Goal: Transaction & Acquisition: Purchase product/service

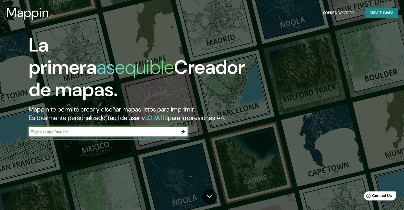
click at [176, 135] on input "text" at bounding box center [103, 132] width 149 height 6
type input "peru"
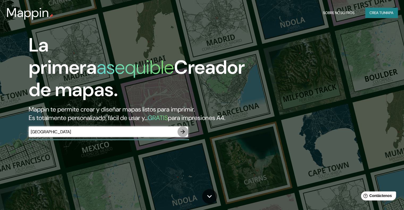
click at [186, 135] on icon "button" at bounding box center [183, 132] width 6 height 6
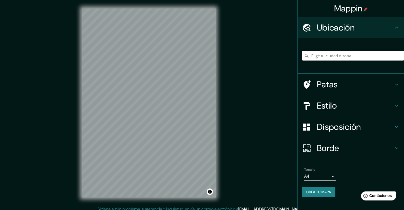
click at [337, 54] on input "Elige tu ciudad o zona" at bounding box center [353, 56] width 102 height 10
type input "Chulucanas, [GEOGRAPHIC_DATA], [GEOGRAPHIC_DATA]"
click at [336, 58] on input "Elige tu ciudad o zona" at bounding box center [353, 56] width 102 height 10
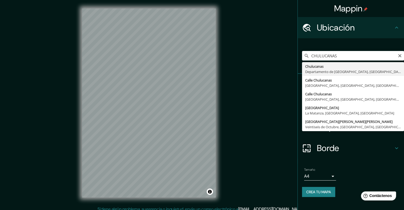
type input "Chulucanas, Departamento de Piura, Perú"
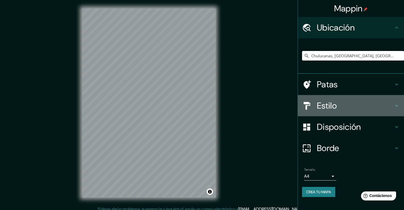
click at [360, 105] on h4 "Estilo" at bounding box center [355, 105] width 76 height 11
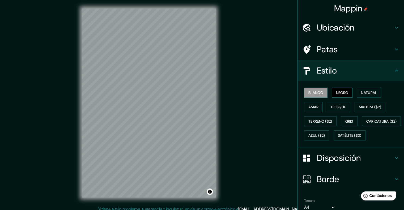
click at [345, 94] on font "Negro" at bounding box center [342, 92] width 12 height 5
click at [363, 93] on font "Natural" at bounding box center [369, 92] width 16 height 5
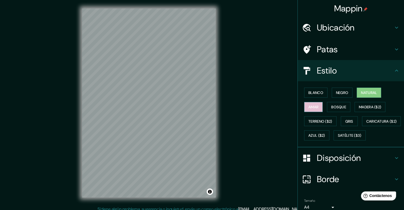
click at [308, 102] on button "Amar" at bounding box center [313, 107] width 19 height 10
click at [331, 107] on font "Bosque" at bounding box center [338, 107] width 15 height 5
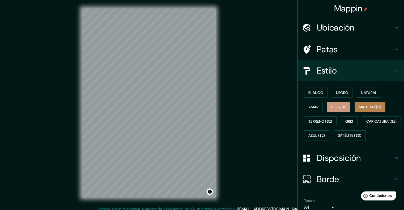
click at [360, 109] on font "Madera ($2)" at bounding box center [370, 107] width 22 height 5
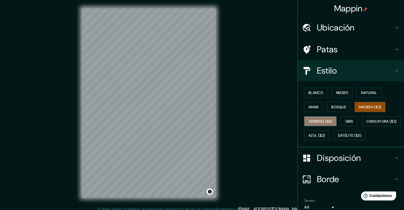
click at [312, 118] on font "Terreno ($2)" at bounding box center [320, 121] width 24 height 7
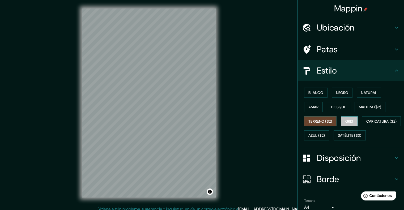
click at [348, 121] on font "Gris" at bounding box center [349, 121] width 8 height 5
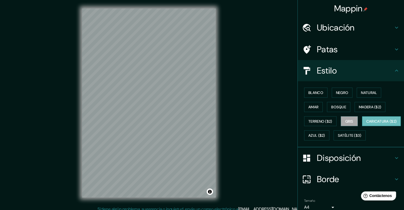
click at [366, 124] on font "Caricatura ($2)" at bounding box center [381, 121] width 31 height 5
click at [325, 133] on font "Azul ($2)" at bounding box center [316, 135] width 17 height 5
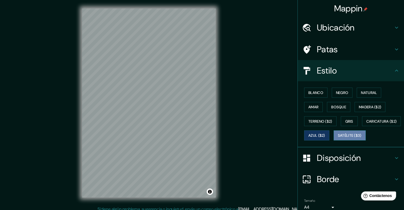
click at [338, 138] on font "Satélite ($3)" at bounding box center [350, 135] width 24 height 5
click at [317, 95] on font "Blanco" at bounding box center [315, 92] width 15 height 5
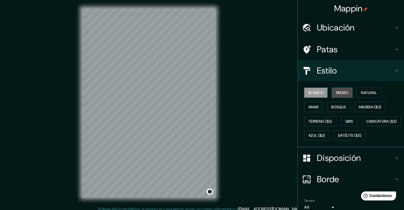
click at [340, 93] on font "Negro" at bounding box center [342, 92] width 12 height 5
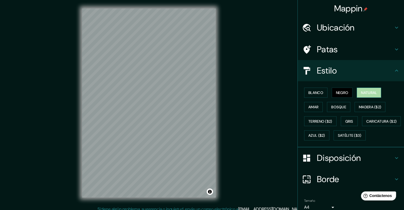
click at [358, 93] on button "Natural" at bounding box center [369, 93] width 24 height 10
click at [308, 108] on font "Amar" at bounding box center [313, 107] width 10 height 5
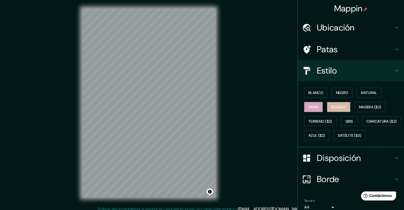
click at [334, 108] on font "Bosque" at bounding box center [338, 107] width 15 height 5
click at [362, 92] on font "Natural" at bounding box center [369, 92] width 16 height 5
click at [312, 107] on font "Amar" at bounding box center [313, 107] width 10 height 5
click at [366, 97] on button "Natural" at bounding box center [369, 93] width 24 height 10
click at [308, 109] on font "Amar" at bounding box center [313, 107] width 10 height 5
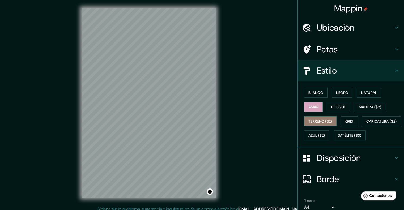
click at [318, 116] on button "Terreno ($2)" at bounding box center [320, 121] width 32 height 10
click at [338, 94] on font "Negro" at bounding box center [342, 92] width 12 height 5
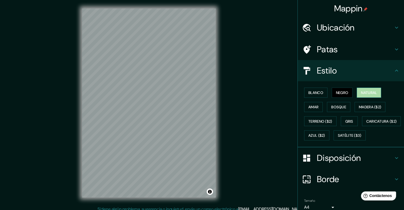
click at [364, 92] on font "Natural" at bounding box center [369, 92] width 16 height 5
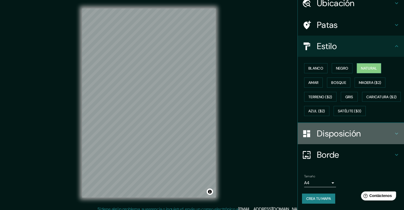
click at [329, 137] on font "Disposición" at bounding box center [339, 133] width 44 height 11
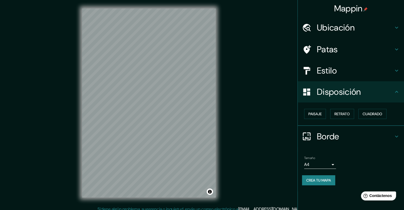
scroll to position [4, 0]
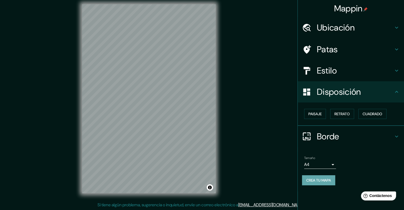
click at [324, 177] on font "Crea tu mapa" at bounding box center [318, 180] width 25 height 7
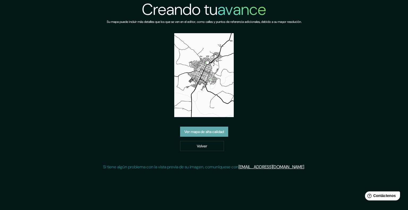
click at [202, 130] on font "Ver mapa de alta calidad" at bounding box center [204, 132] width 40 height 5
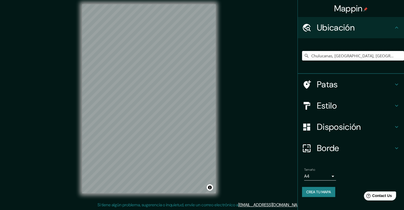
click at [394, 59] on input "Chulucanas, Departamento de Piura, Perú" at bounding box center [353, 56] width 102 height 10
click at [386, 55] on input "Chulucanas, Departamento de Piura, Perú" at bounding box center [353, 56] width 102 height 10
click at [391, 55] on input "Chulucanas, [GEOGRAPHIC_DATA], [GEOGRAPHIC_DATA]" at bounding box center [353, 56] width 102 height 10
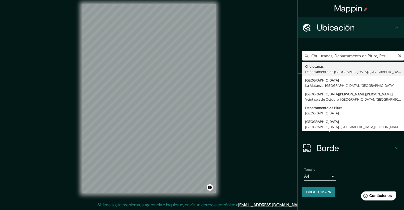
type input "Chulucanas, [GEOGRAPHIC_DATA], [GEOGRAPHIC_DATA]"
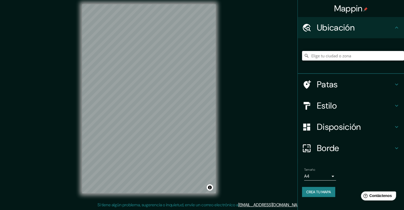
click at [319, 60] on input "Elige tu ciudad o zona" at bounding box center [353, 56] width 102 height 10
click at [321, 57] on input "Elige tu ciudad o zona" at bounding box center [353, 56] width 102 height 10
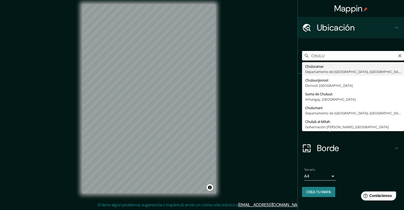
type input "Chulucanas, [GEOGRAPHIC_DATA], [GEOGRAPHIC_DATA]"
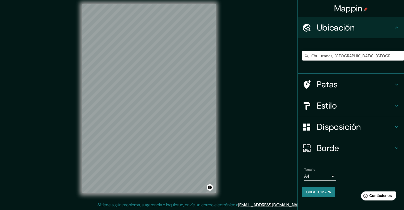
click at [325, 106] on font "Estilo" at bounding box center [327, 105] width 20 height 11
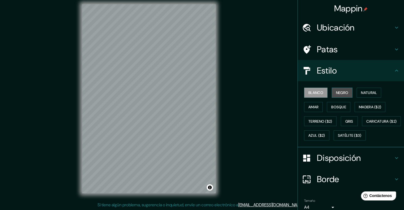
click at [337, 93] on font "Negro" at bounding box center [342, 92] width 12 height 5
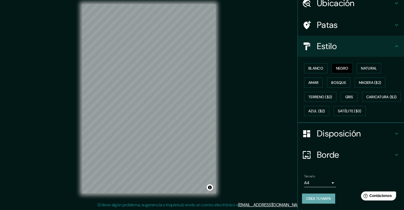
click at [324, 194] on button "Crea tu mapa" at bounding box center [318, 199] width 33 height 10
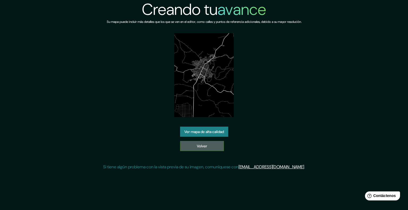
click at [197, 144] on font "Volver" at bounding box center [202, 146] width 10 height 5
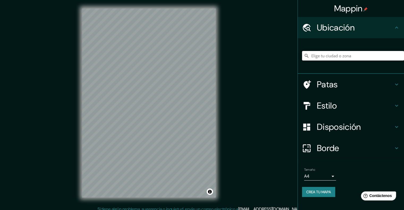
click at [323, 56] on input "Elige tu ciudad o zona" at bounding box center [353, 56] width 102 height 10
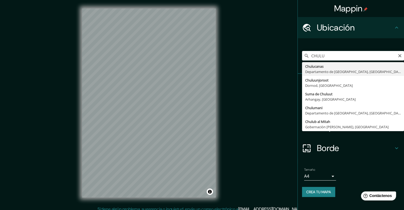
type input "Chulucanas, [GEOGRAPHIC_DATA], [GEOGRAPHIC_DATA]"
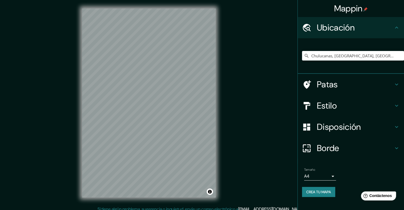
click at [338, 111] on h4 "Estilo" at bounding box center [355, 105] width 76 height 11
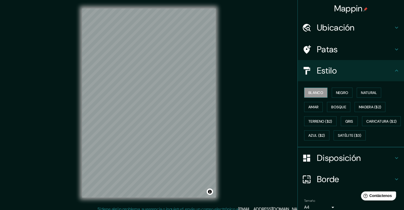
drag, startPoint x: 315, startPoint y: 91, endPoint x: 319, endPoint y: 91, distance: 4.0
click at [319, 91] on font "Blanco" at bounding box center [315, 92] width 15 height 5
click at [340, 91] on font "Negro" at bounding box center [342, 92] width 12 height 5
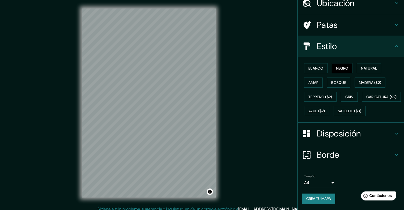
scroll to position [37, 0]
click at [323, 197] on font "Crea tu mapa" at bounding box center [318, 198] width 25 height 5
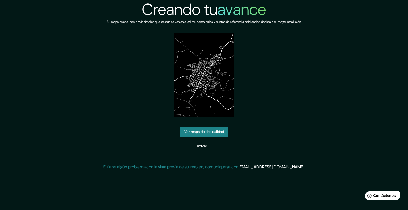
click at [195, 85] on img at bounding box center [203, 75] width 59 height 84
